Goal: Task Accomplishment & Management: Manage account settings

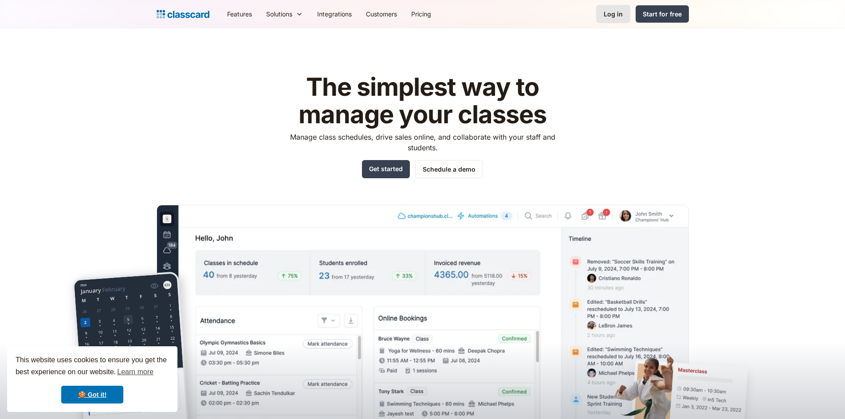
click at [620, 12] on div "Log in" at bounding box center [613, 13] width 19 height 9
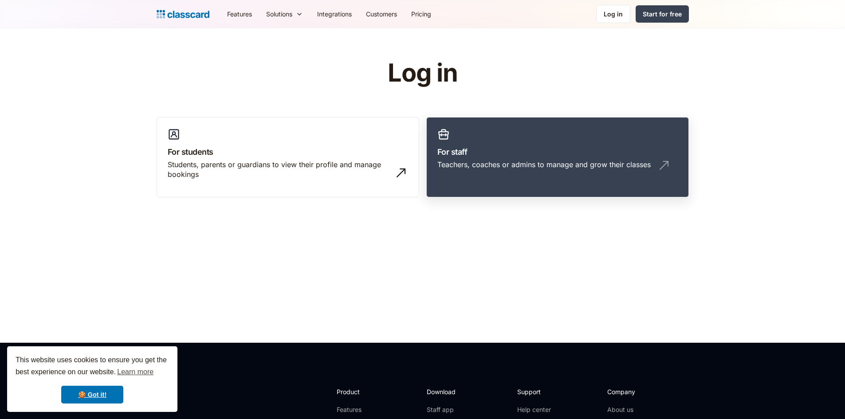
click at [569, 169] on div "Teachers, coaches or admins to manage and grow their classes" at bounding box center [543, 165] width 213 height 10
